Goal: Information Seeking & Learning: Find specific fact

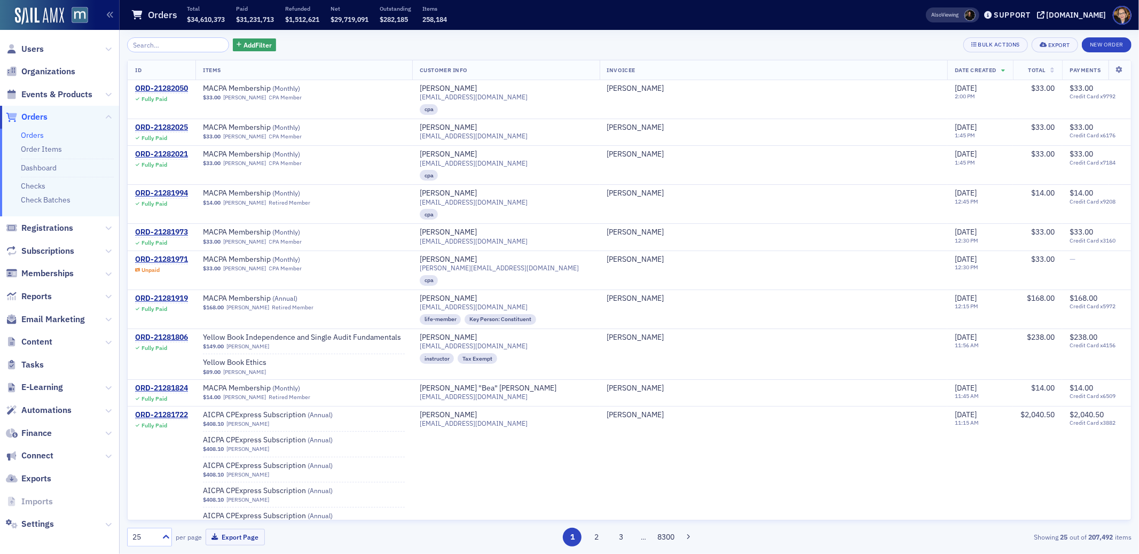
click at [27, 114] on span "Orders" at bounding box center [34, 117] width 26 height 12
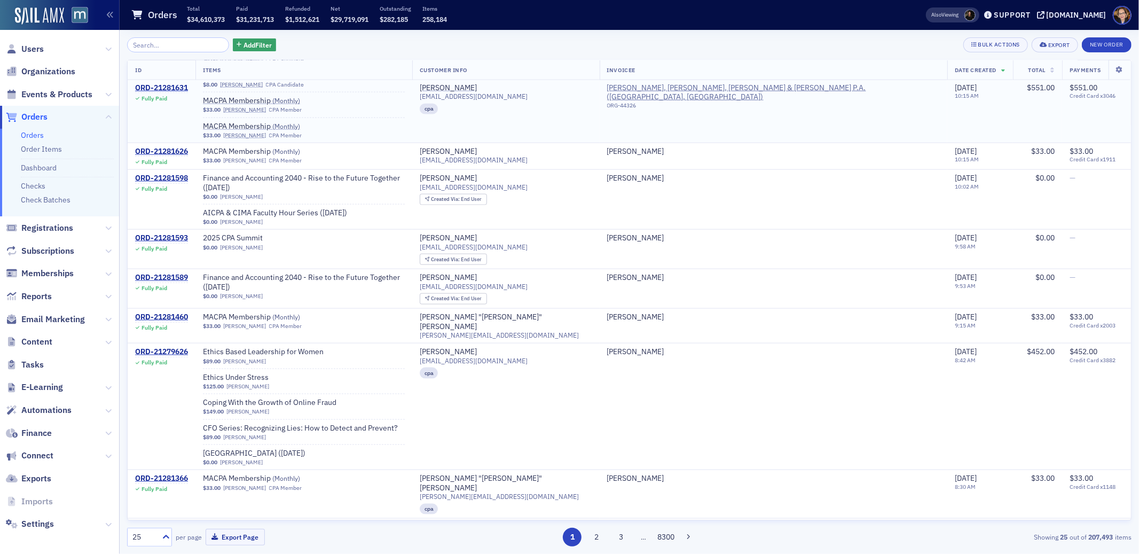
scroll to position [1157, 0]
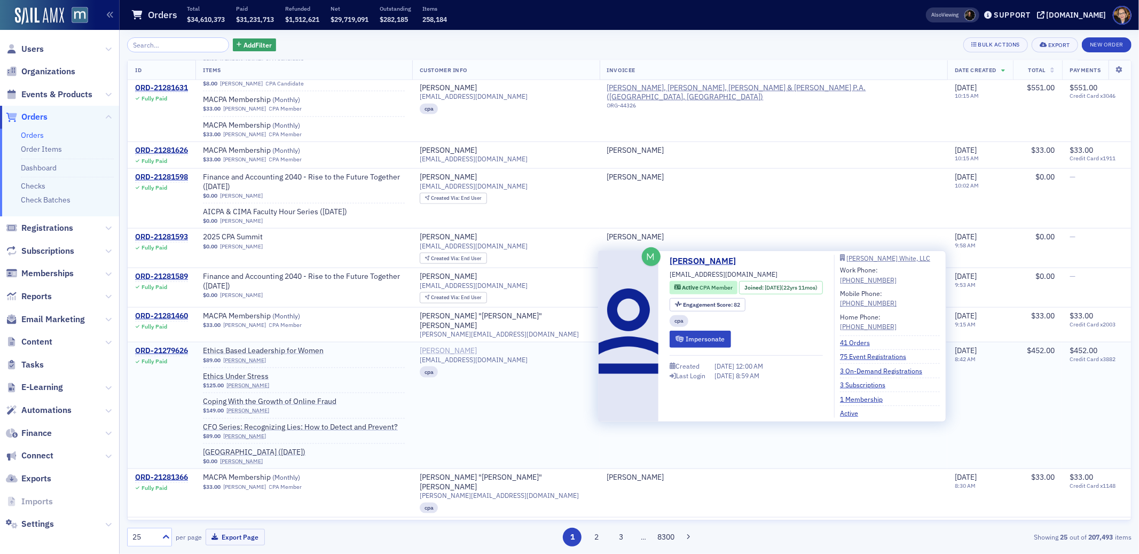
click at [477, 346] on div "[PERSON_NAME]" at bounding box center [448, 351] width 57 height 10
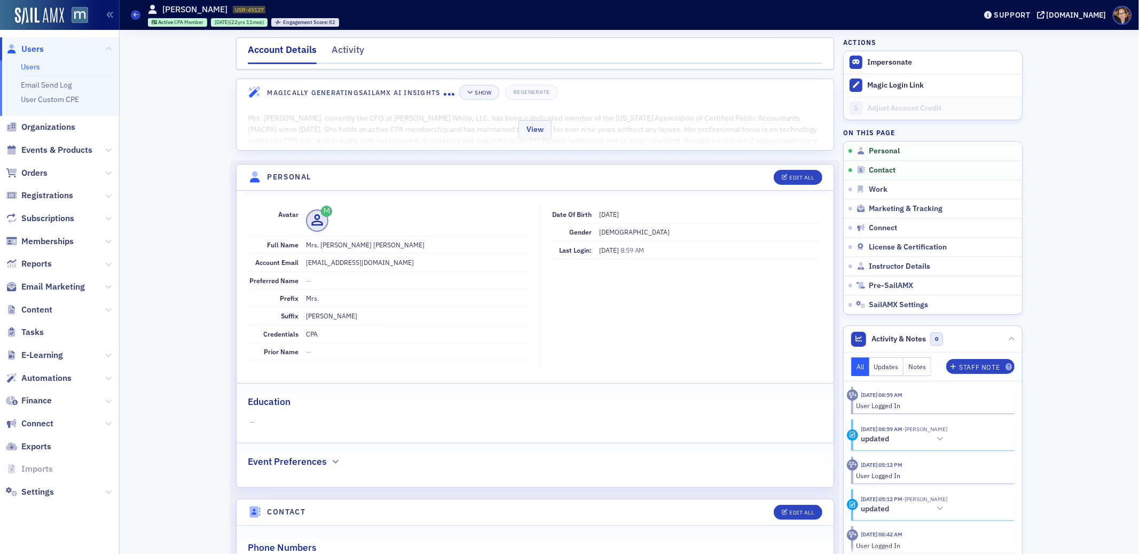
click at [422, 138] on div "View" at bounding box center [534, 127] width 597 height 45
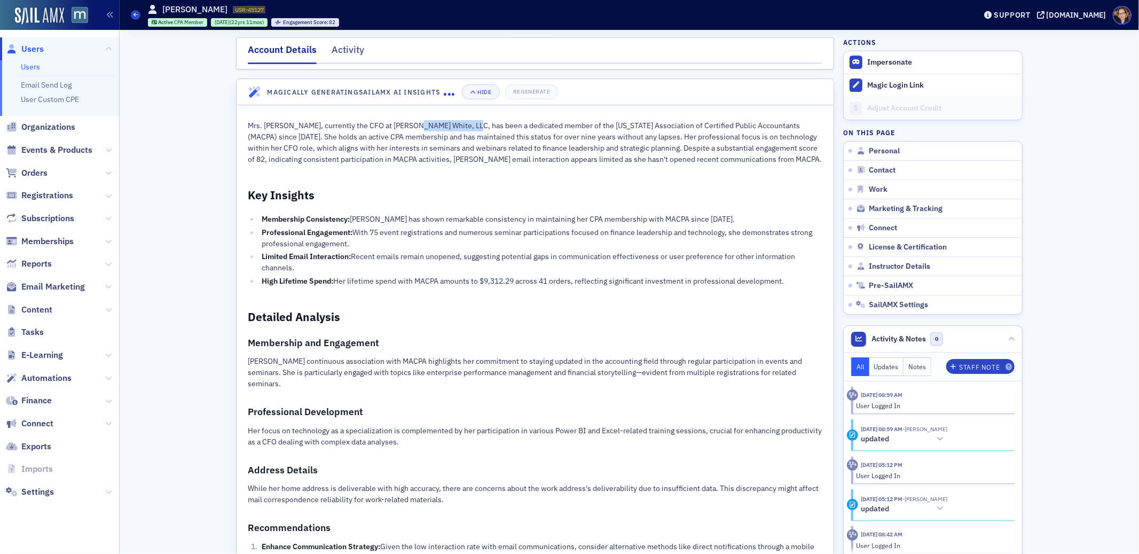
drag, startPoint x: 405, startPoint y: 127, endPoint x: 462, endPoint y: 128, distance: 57.1
click at [462, 128] on p "Mrs. [PERSON_NAME], currently the CFO at [PERSON_NAME] White, LLC, has been a d…" at bounding box center [535, 142] width 574 height 45
copy p "[PERSON_NAME] White, LLC"
click at [343, 48] on div "Activity" at bounding box center [348, 53] width 33 height 20
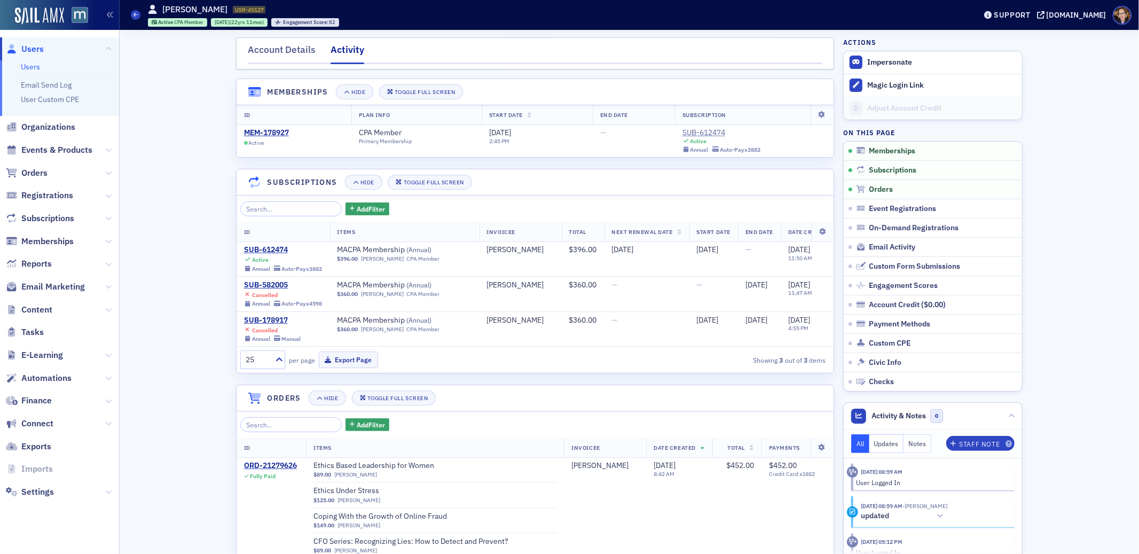
scroll to position [0, 53]
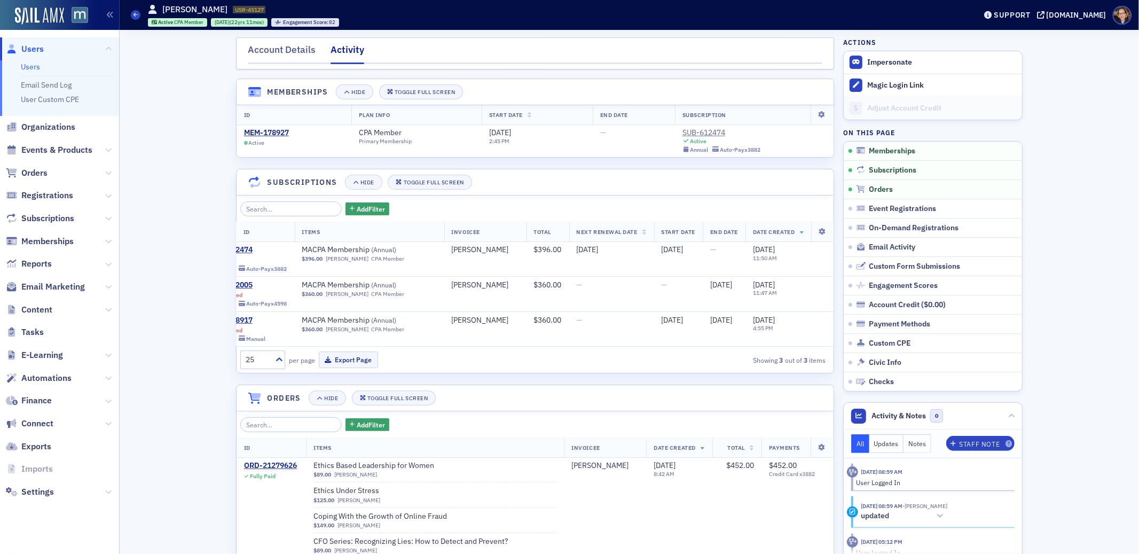
drag, startPoint x: 277, startPoint y: 54, endPoint x: 396, endPoint y: 26, distance: 122.5
click at [277, 54] on div "Account Details" at bounding box center [282, 53] width 68 height 20
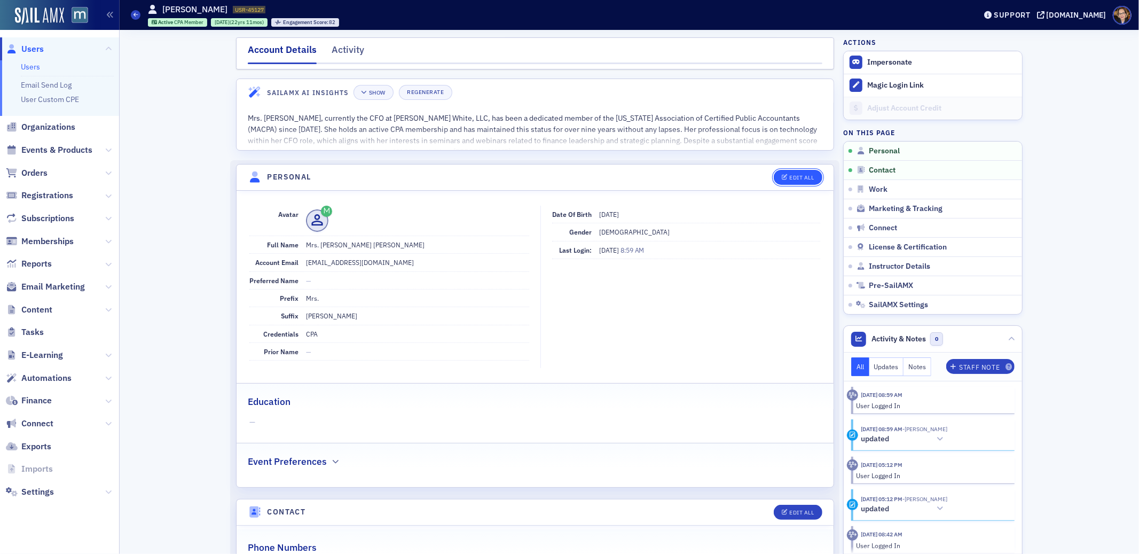
click at [794, 177] on div "Edit All" at bounding box center [802, 178] width 25 height 6
select select "US"
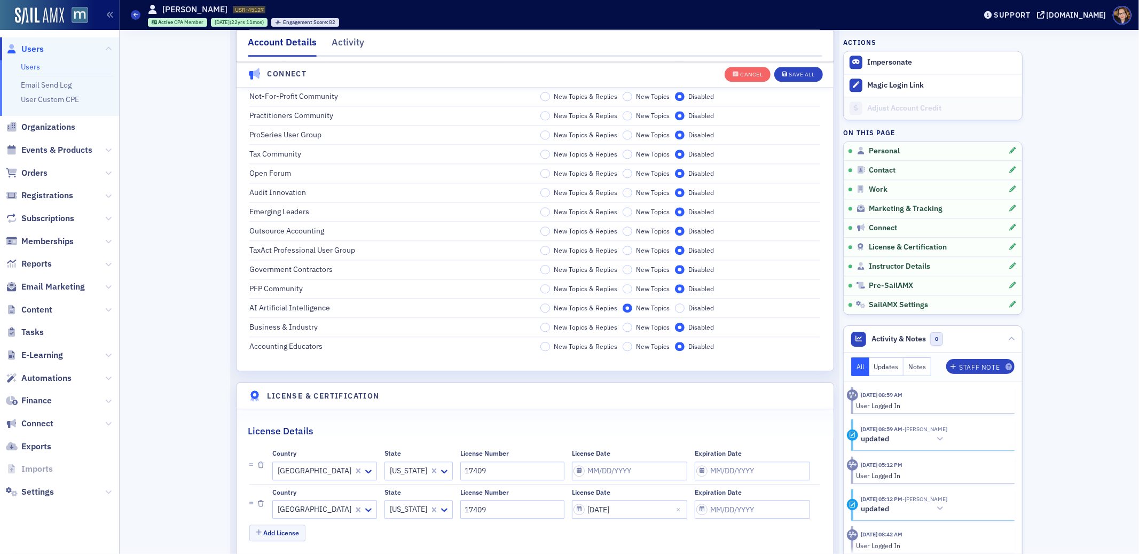
scroll to position [2503, 0]
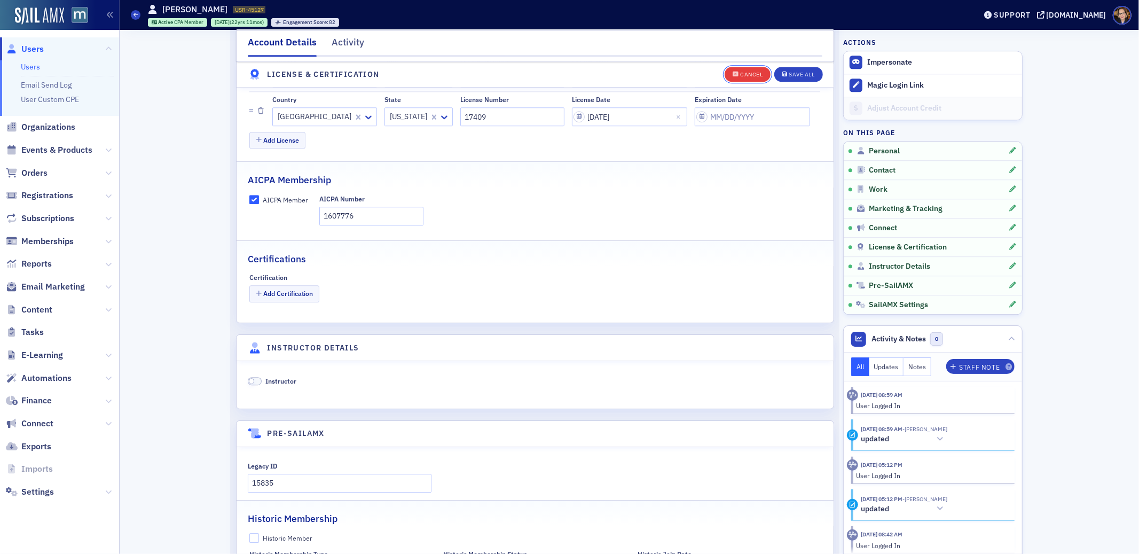
click at [734, 69] on button "Cancel" at bounding box center [747, 74] width 46 height 15
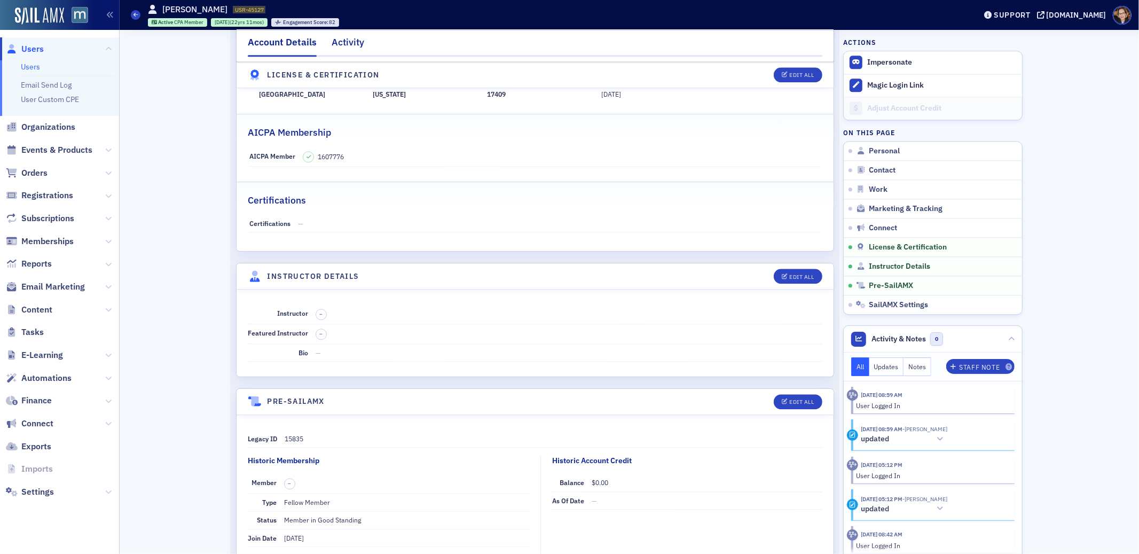
click at [343, 40] on div "Activity" at bounding box center [348, 45] width 33 height 20
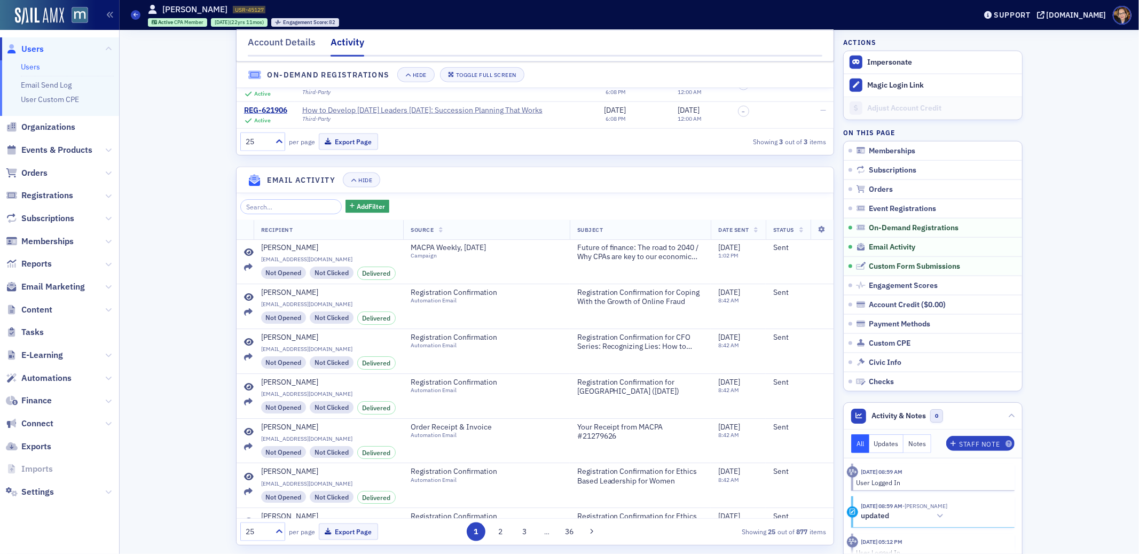
scroll to position [1376, 0]
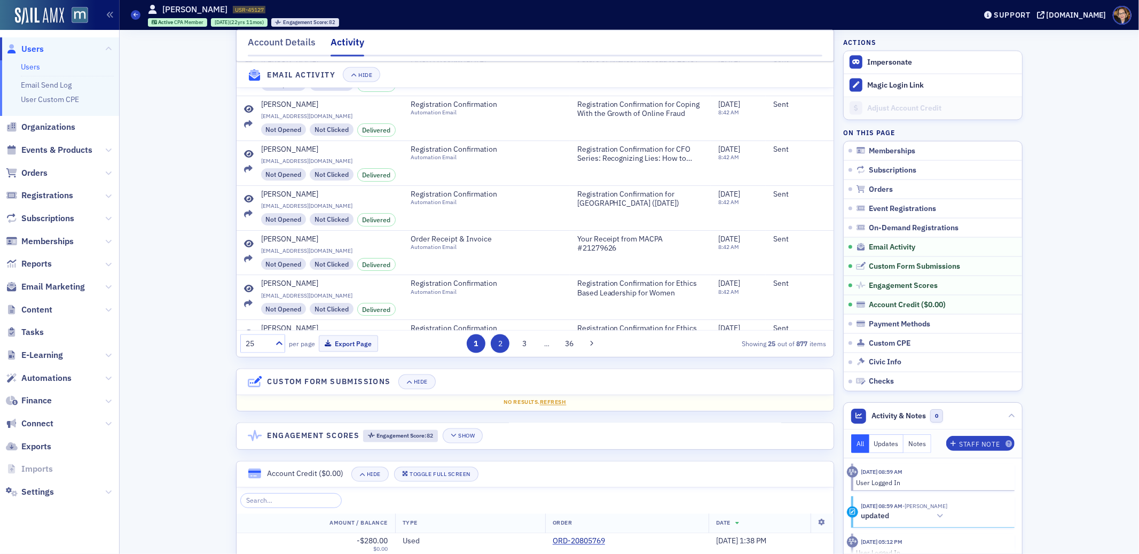
click at [493, 353] on button "2" at bounding box center [500, 343] width 19 height 19
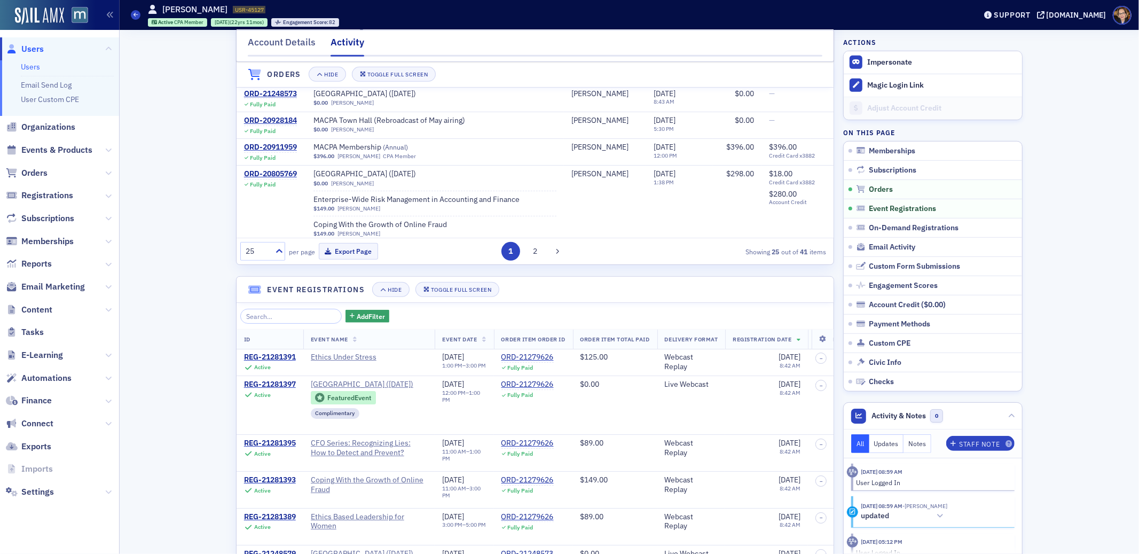
scroll to position [0, 0]
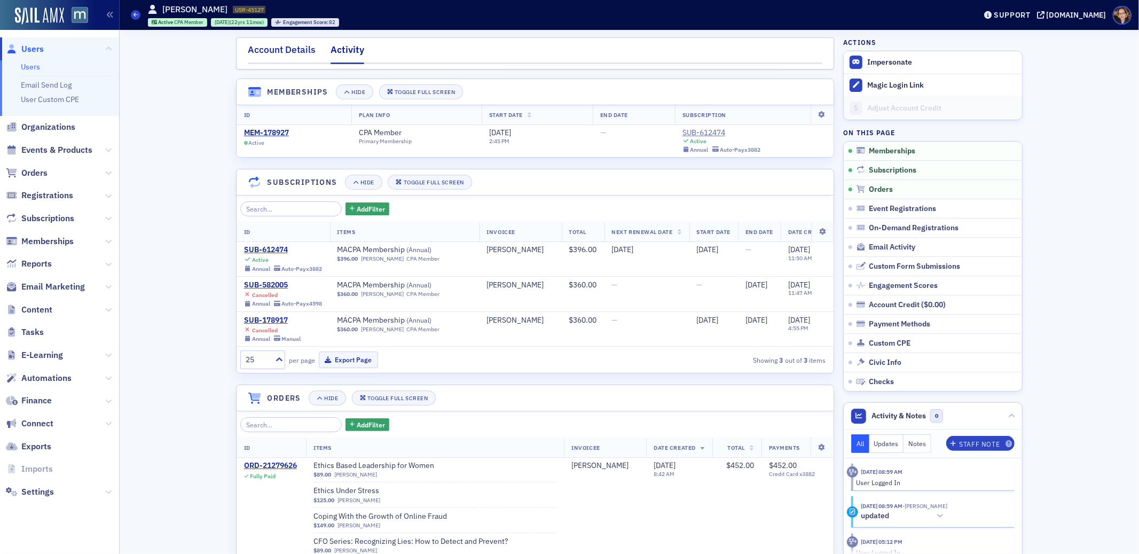
click at [277, 54] on div "Account Details" at bounding box center [282, 53] width 68 height 20
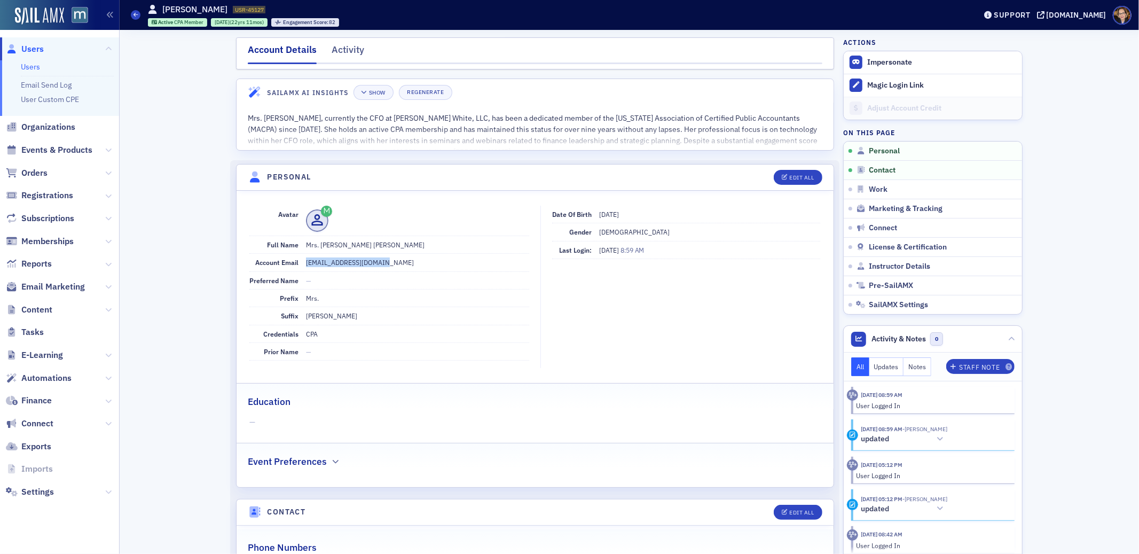
drag, startPoint x: 376, startPoint y: 261, endPoint x: 302, endPoint y: 263, distance: 73.7
click at [306, 262] on dd "leegallagher@yahoo.com" at bounding box center [417, 262] width 223 height 17
copy dd "leegallagher@yahoo.com"
click at [38, 173] on span "Orders" at bounding box center [34, 173] width 26 height 12
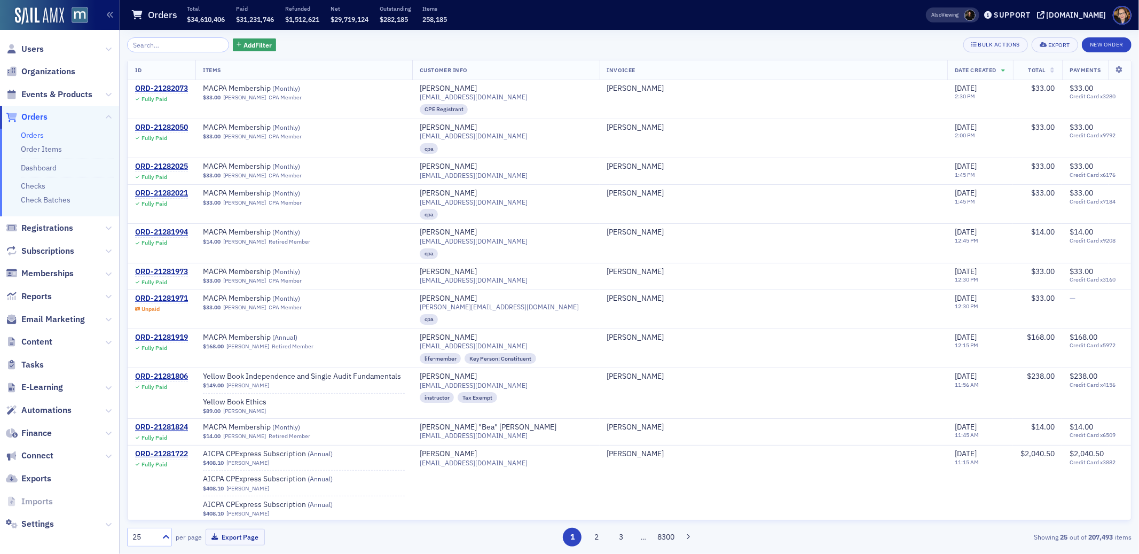
click at [40, 118] on span "Orders" at bounding box center [34, 117] width 26 height 12
click at [40, 117] on span "Orders" at bounding box center [34, 117] width 26 height 12
click at [38, 223] on span "Registrations" at bounding box center [47, 228] width 52 height 12
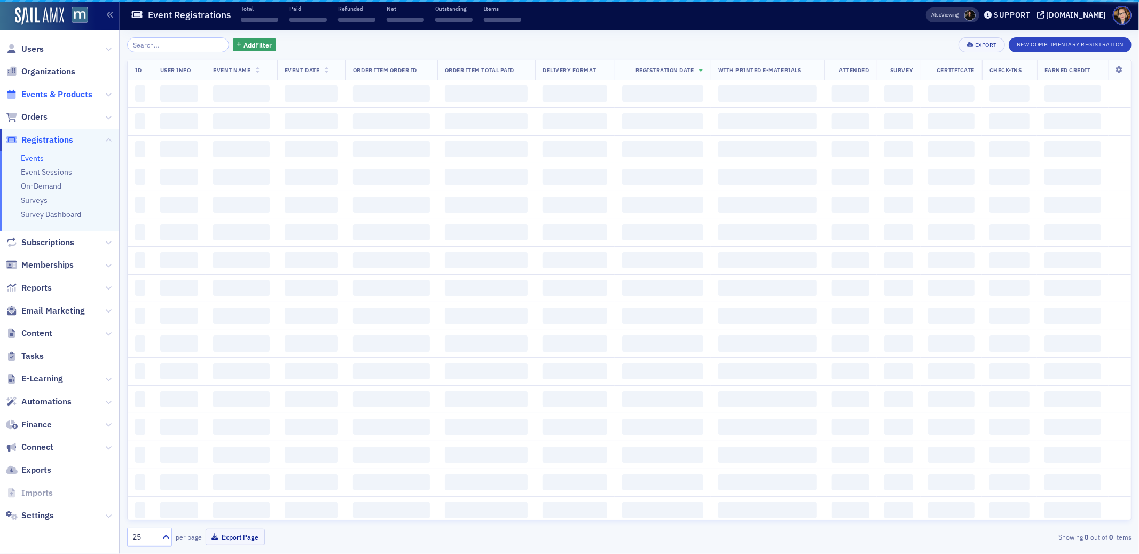
click at [45, 91] on span "Events & Products" at bounding box center [56, 95] width 71 height 12
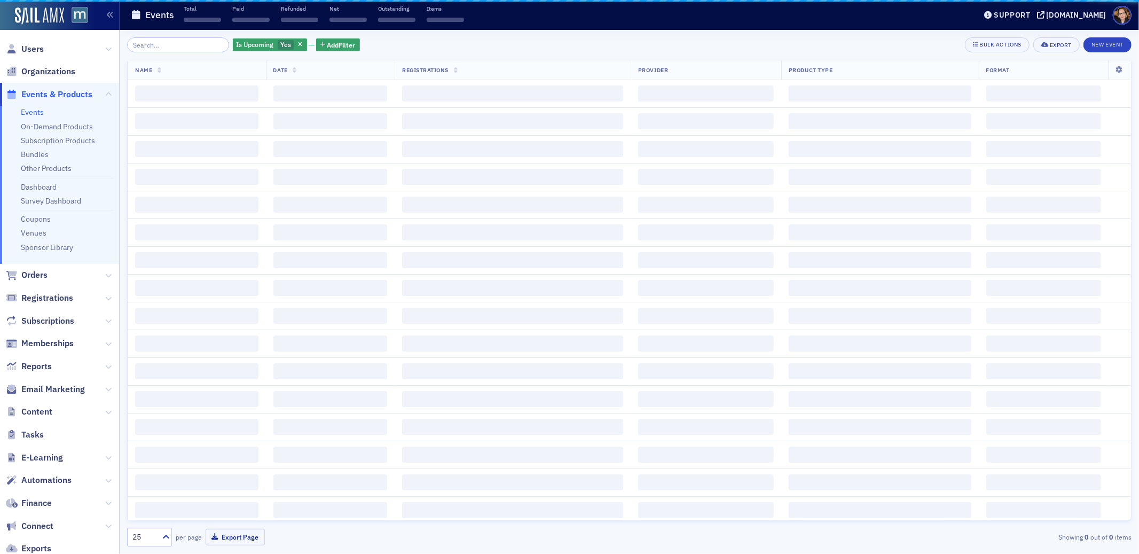
drag, startPoint x: 177, startPoint y: 48, endPoint x: 171, endPoint y: 46, distance: 5.6
click at [171, 46] on input "search" at bounding box center [178, 44] width 102 height 15
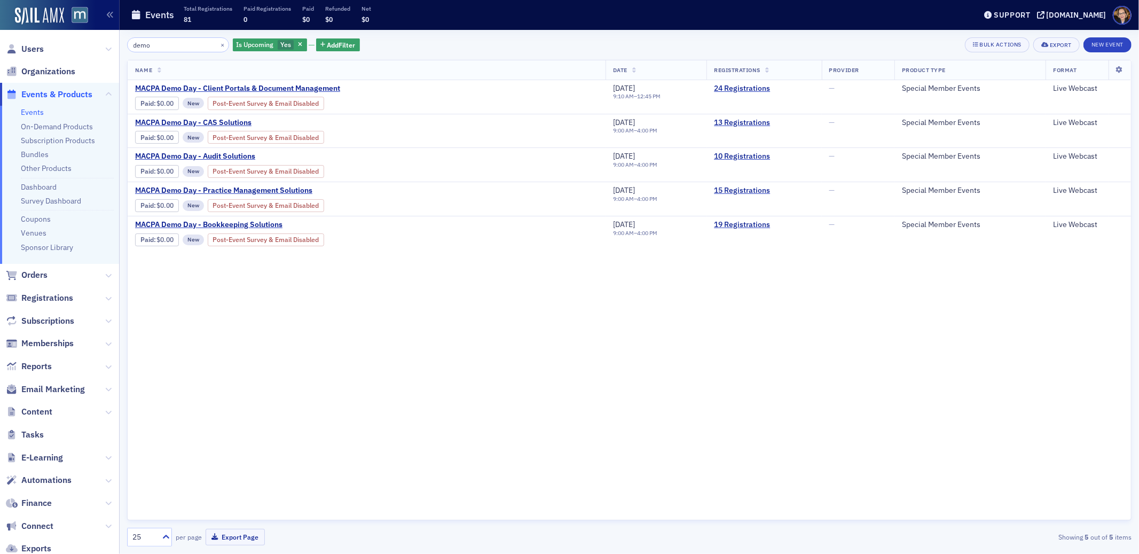
type input "demo"
click at [40, 272] on span "Orders" at bounding box center [34, 275] width 26 height 12
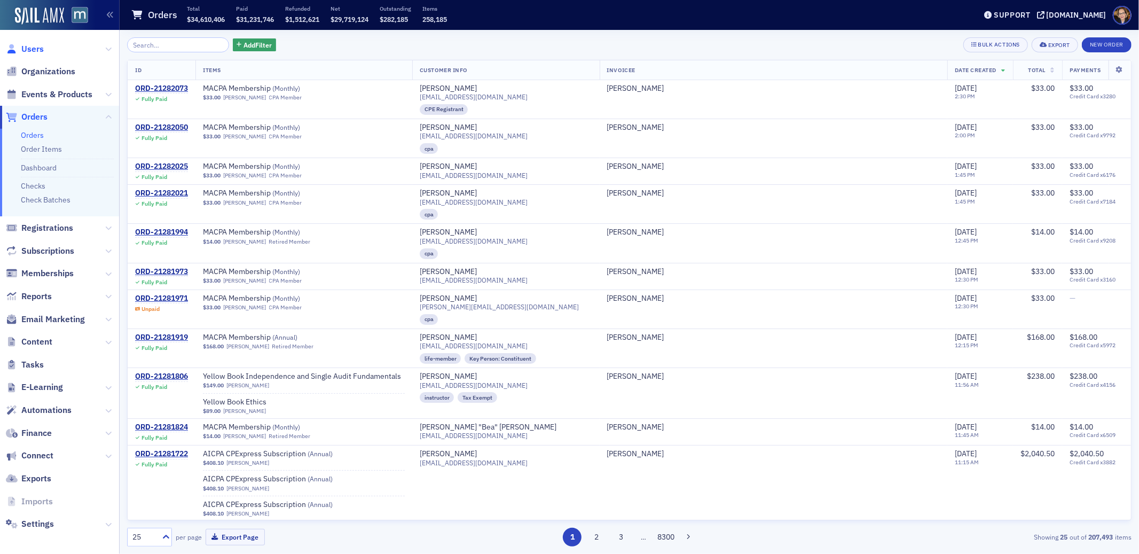
click at [25, 47] on span "Users" at bounding box center [32, 49] width 22 height 12
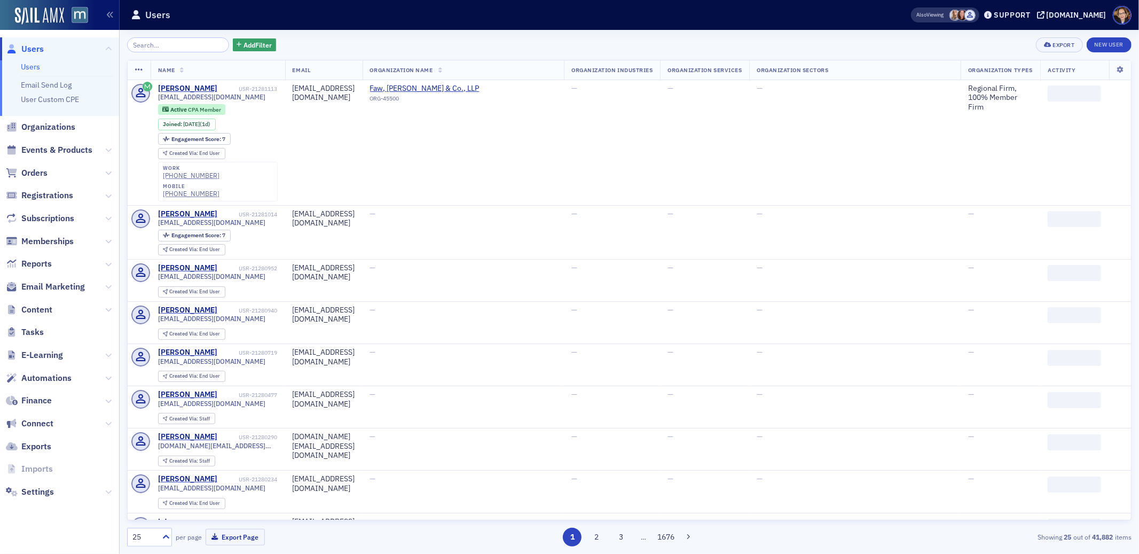
click at [170, 48] on input "search" at bounding box center [178, 44] width 102 height 15
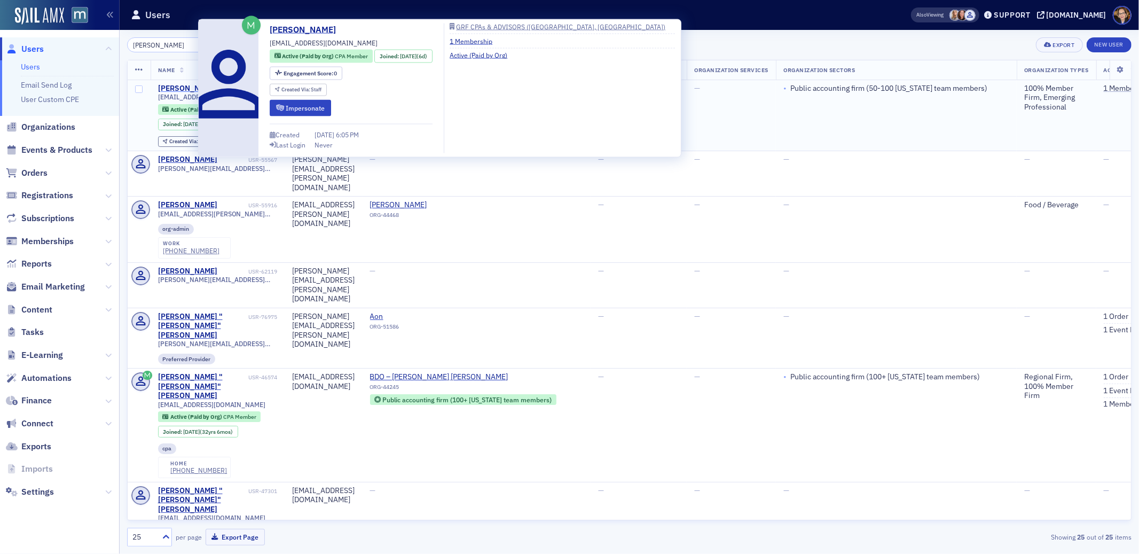
type input "patty kautz"
click at [191, 86] on div "Patty Kautz" at bounding box center [187, 89] width 59 height 10
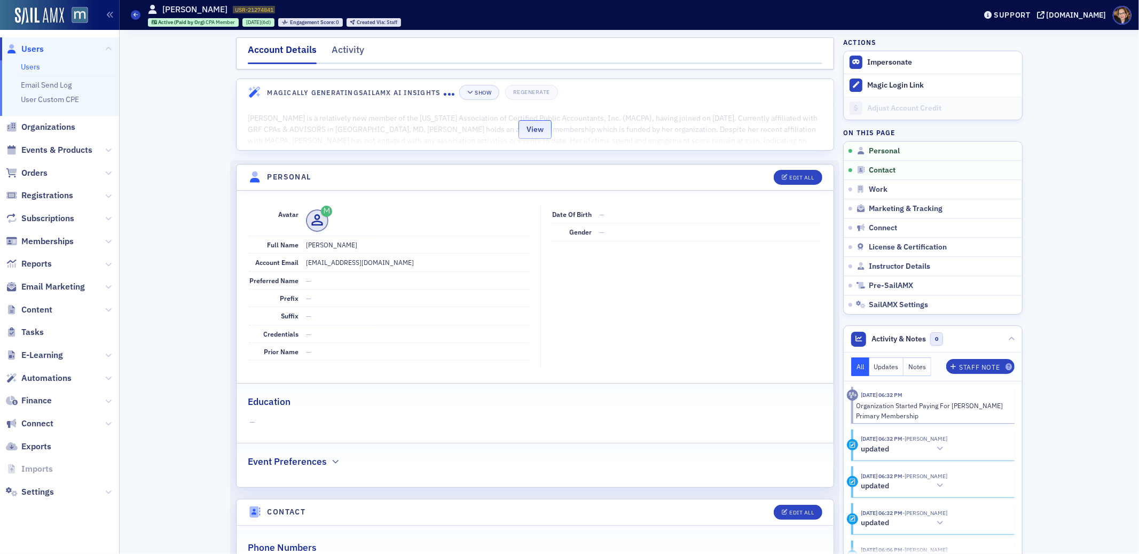
click at [538, 129] on button "View" at bounding box center [534, 129] width 33 height 19
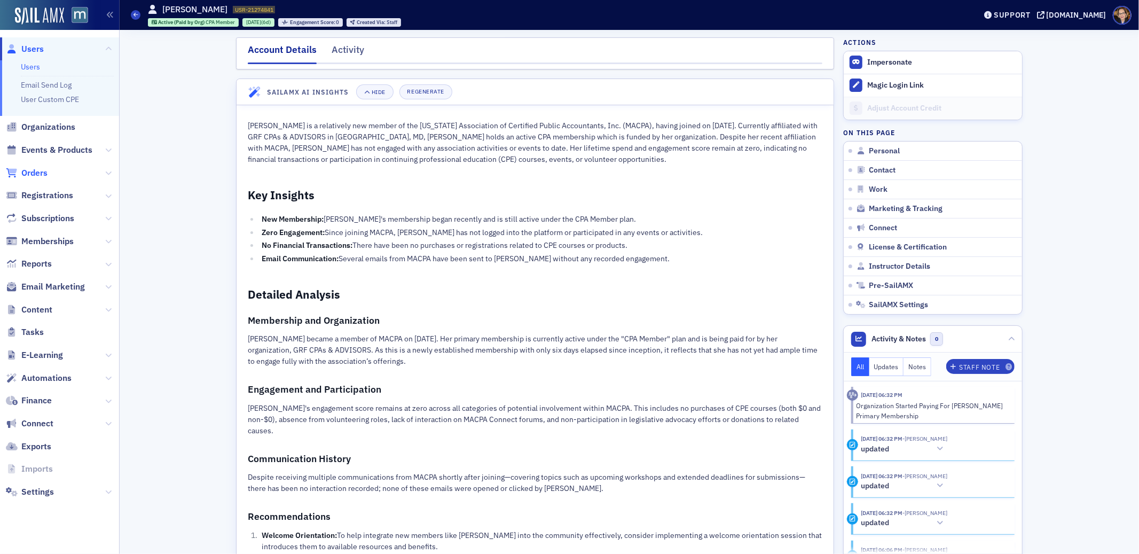
click at [37, 172] on span "Orders" at bounding box center [34, 173] width 26 height 12
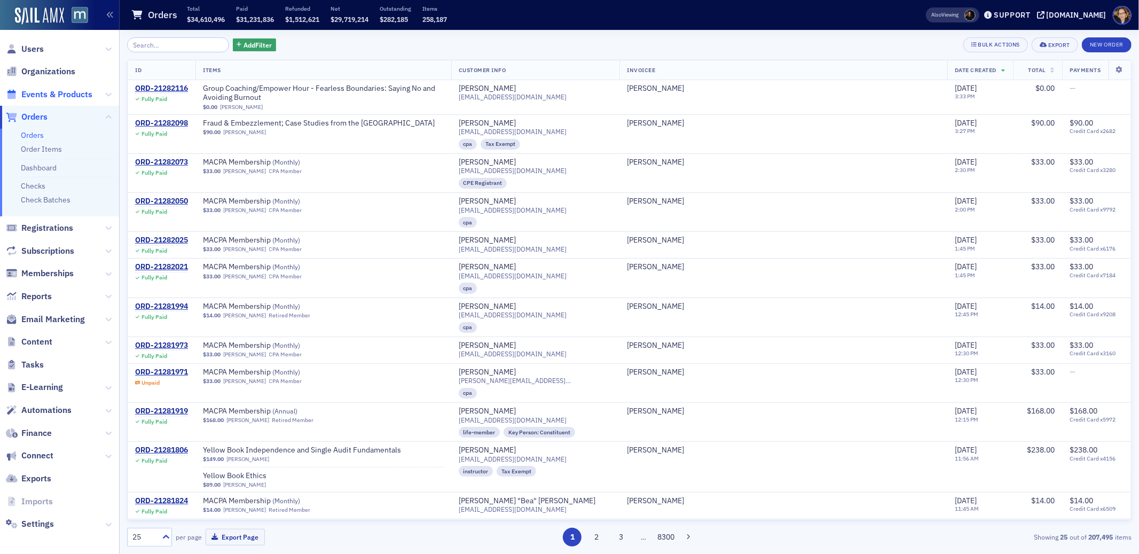
click at [45, 93] on span "Events & Products" at bounding box center [56, 95] width 71 height 12
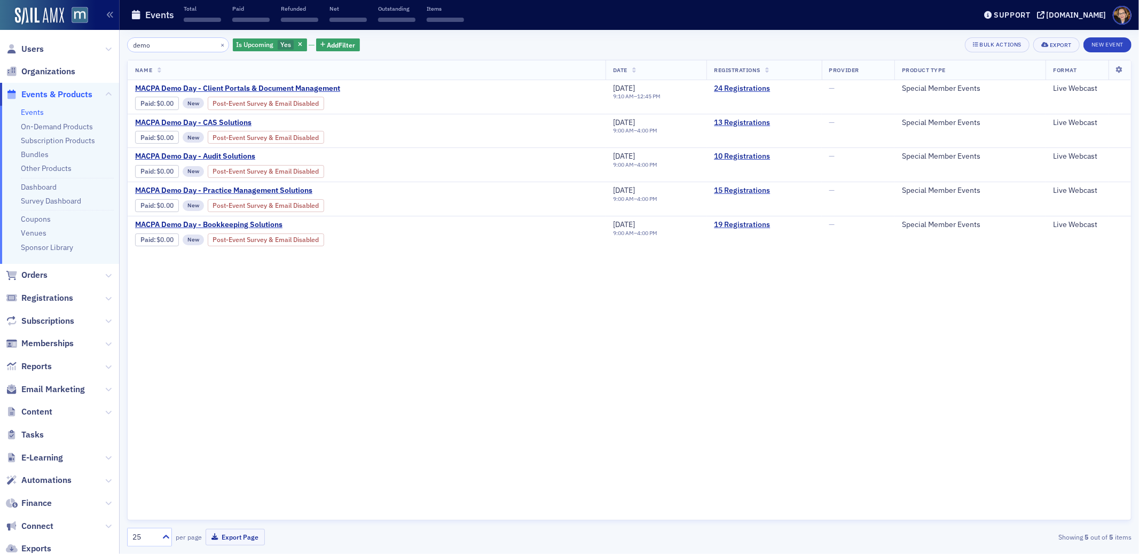
click at [168, 48] on input "demo" at bounding box center [178, 44] width 102 height 15
drag, startPoint x: 168, startPoint y: 48, endPoint x: 119, endPoint y: 43, distance: 49.3
click at [119, 43] on div "Users Organizations Events & Products Events On-Demand Products Subscription Pr…" at bounding box center [569, 277] width 1139 height 554
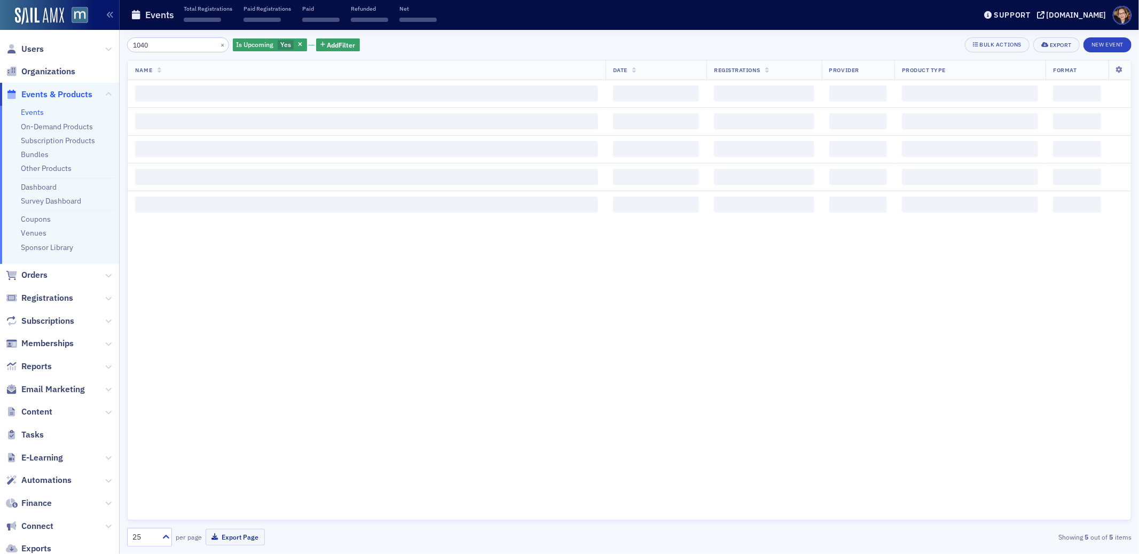
type input "1040"
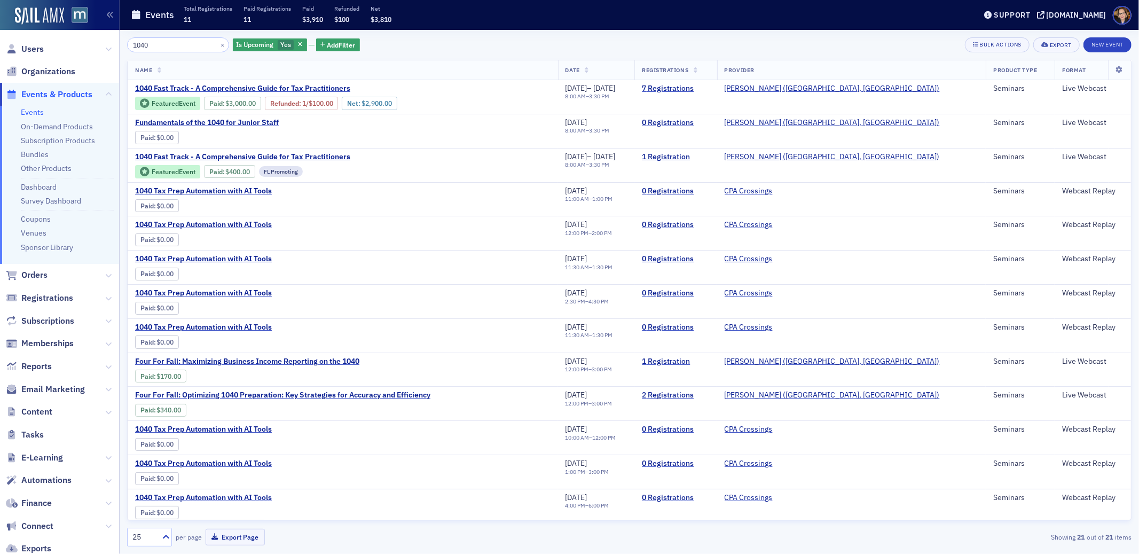
drag, startPoint x: 33, startPoint y: 275, endPoint x: 38, endPoint y: 268, distance: 8.4
click at [33, 275] on span "Orders" at bounding box center [34, 275] width 26 height 12
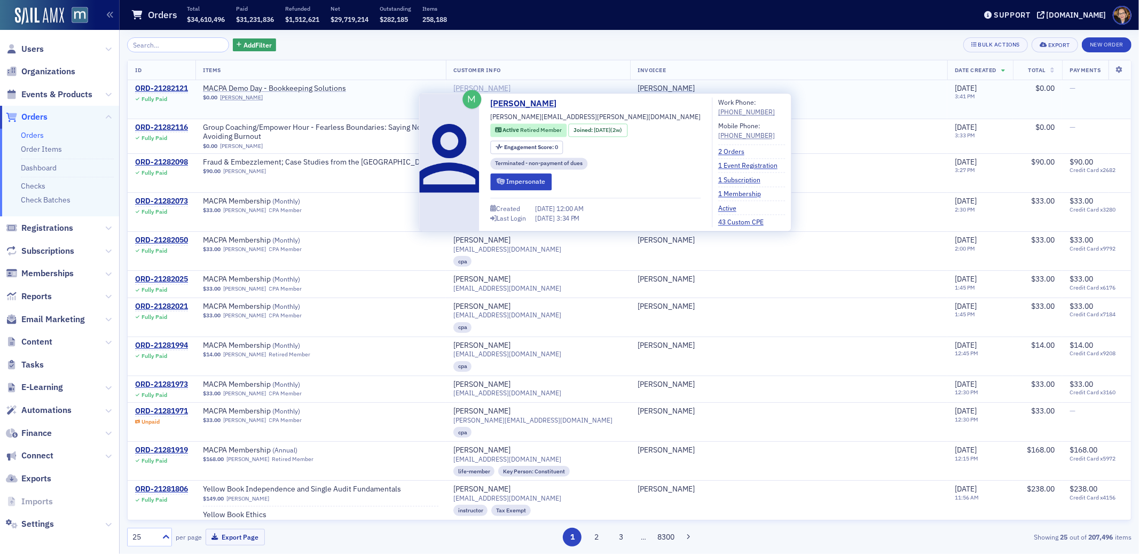
click at [510, 87] on div "Barry Weiss" at bounding box center [481, 89] width 57 height 10
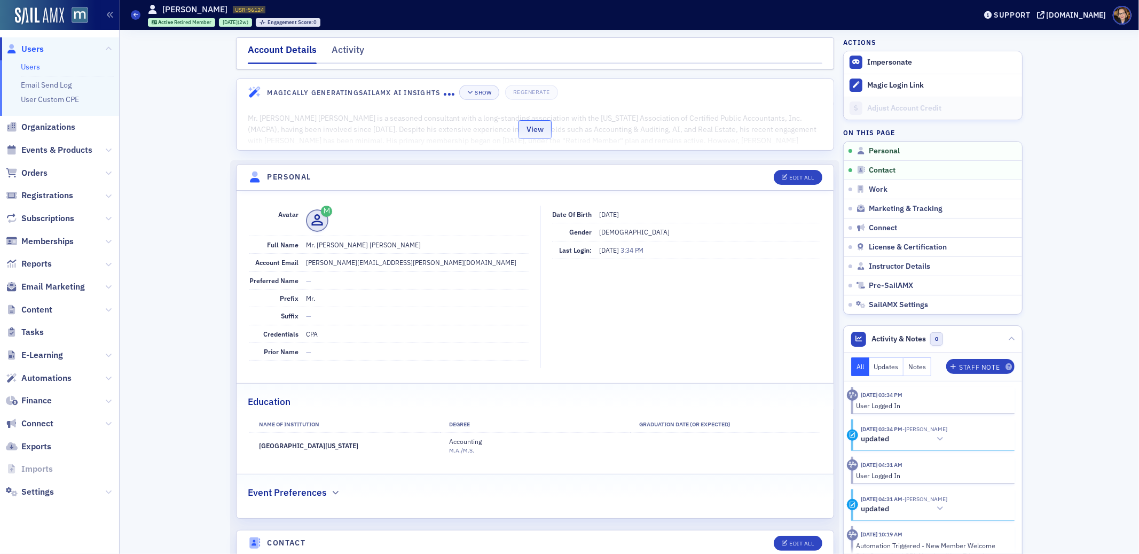
click at [519, 127] on button "View" at bounding box center [534, 129] width 33 height 19
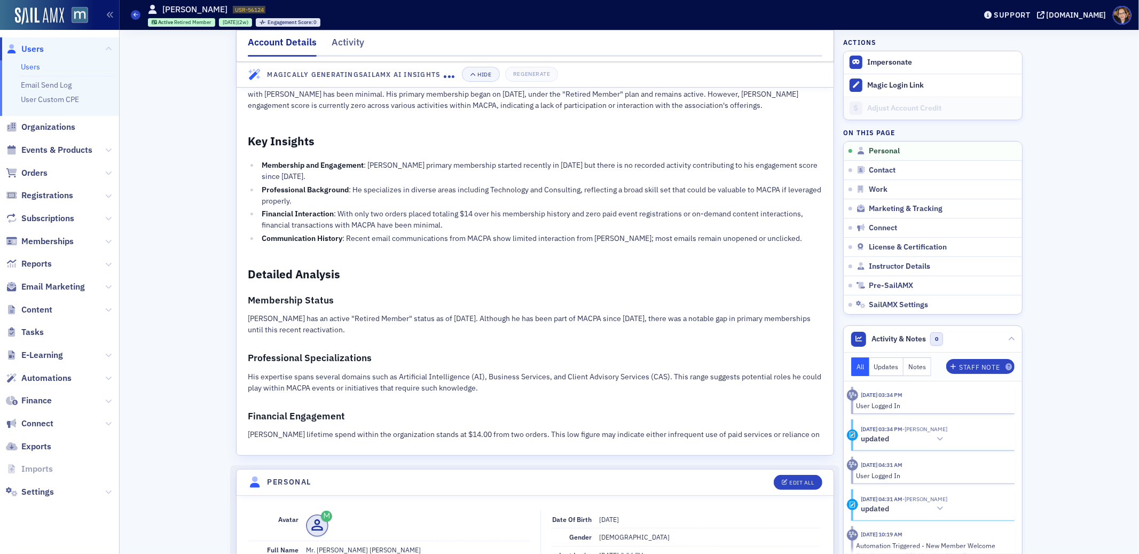
scroll to position [297, 0]
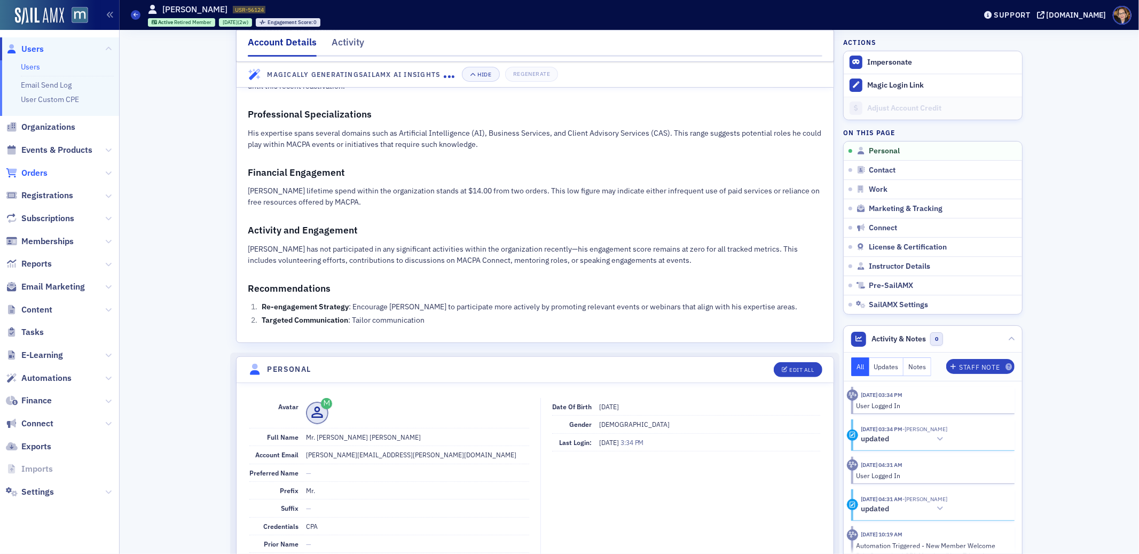
click at [31, 172] on span "Orders" at bounding box center [34, 173] width 26 height 12
